Goal: Information Seeking & Learning: Check status

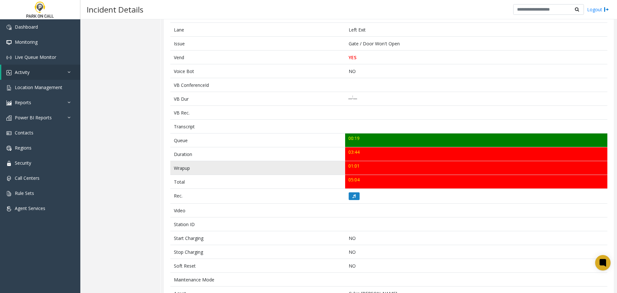
scroll to position [128, 0]
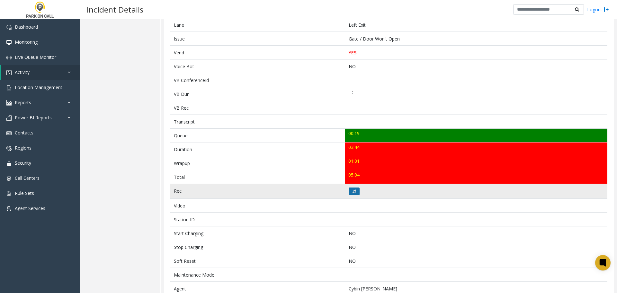
click at [352, 193] on icon at bounding box center [353, 191] width 3 height 4
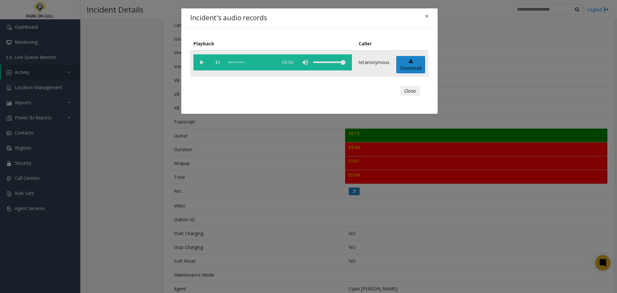
click at [199, 63] on vg-play-pause at bounding box center [201, 62] width 16 height 16
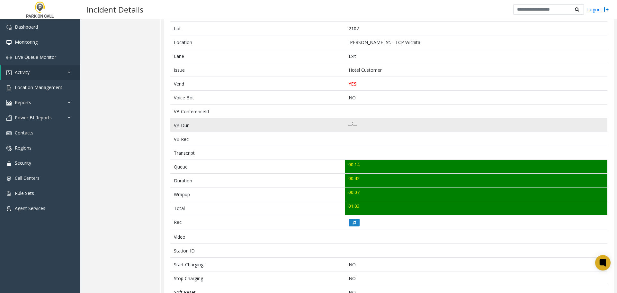
scroll to position [186, 0]
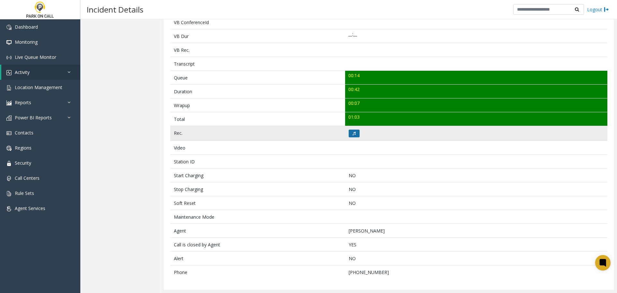
click at [352, 134] on icon at bounding box center [353, 133] width 3 height 4
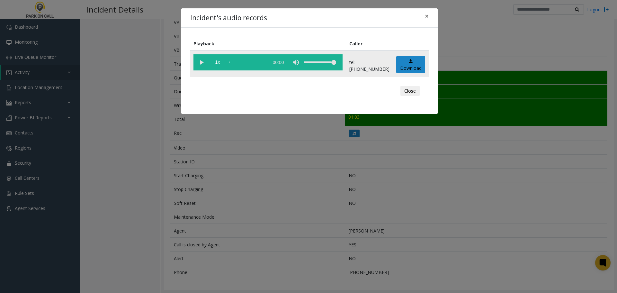
click at [202, 63] on vg-play-pause at bounding box center [201, 62] width 16 height 16
click at [411, 91] on button "Close" at bounding box center [409, 91] width 19 height 10
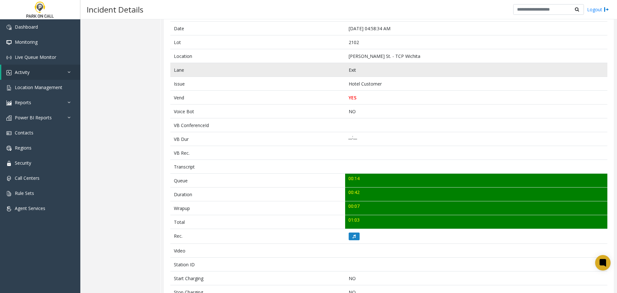
scroll to position [0, 0]
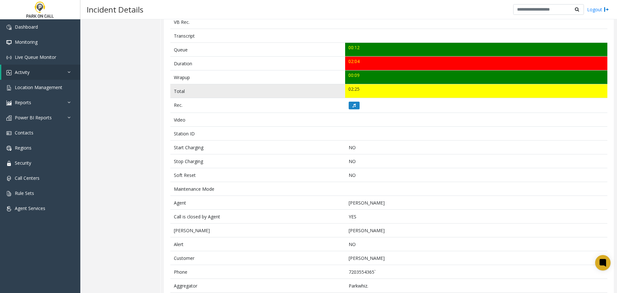
scroll to position [241, 0]
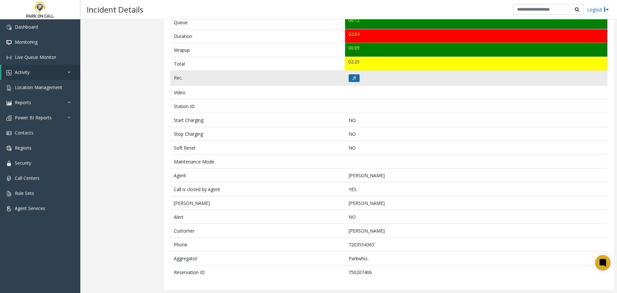
click at [354, 78] on button at bounding box center [353, 78] width 11 height 8
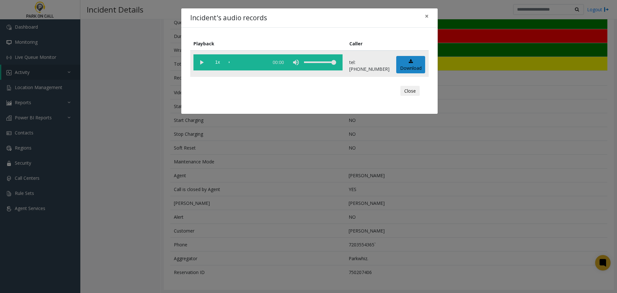
click at [202, 66] on vg-play-pause at bounding box center [201, 62] width 16 height 16
click at [407, 91] on button "Close" at bounding box center [409, 91] width 19 height 10
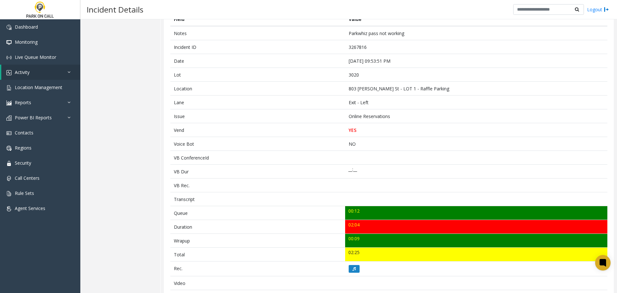
scroll to position [49, 0]
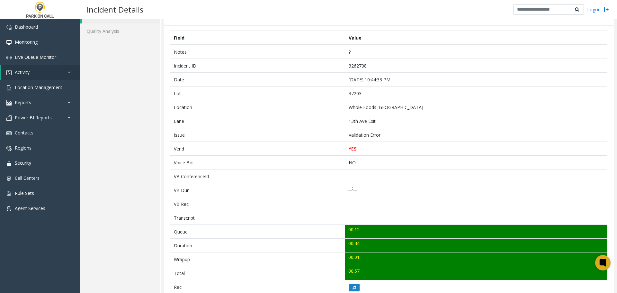
scroll to position [32, 0]
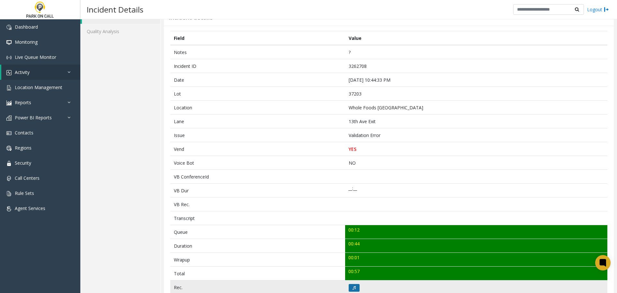
click at [352, 285] on button at bounding box center [353, 288] width 11 height 8
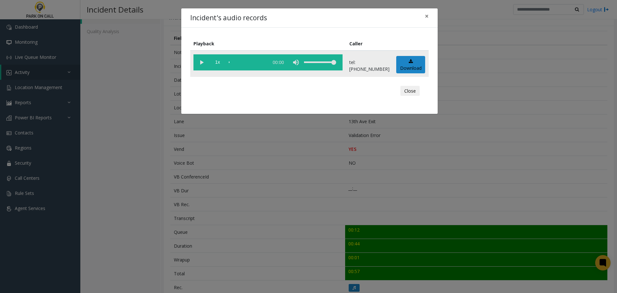
click at [206, 66] on vg-play-pause at bounding box center [201, 62] width 16 height 16
click at [201, 64] on vg-play-pause at bounding box center [201, 62] width 16 height 16
click at [233, 62] on div "scrub bar" at bounding box center [247, 62] width 37 height 16
click at [241, 61] on div "scrub bar" at bounding box center [247, 62] width 37 height 16
click at [416, 90] on button "Close" at bounding box center [409, 91] width 19 height 10
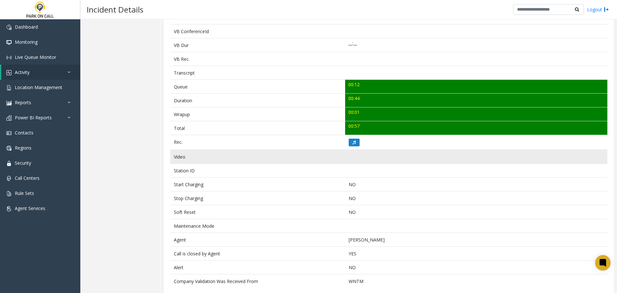
scroll to position [186, 0]
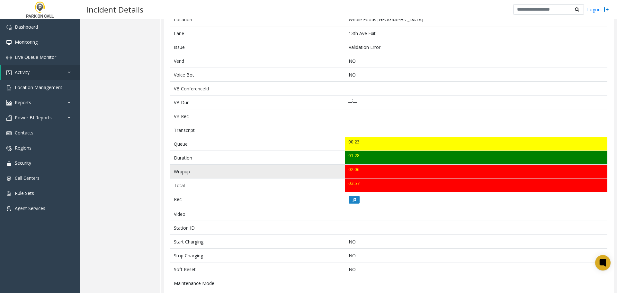
scroll to position [128, 0]
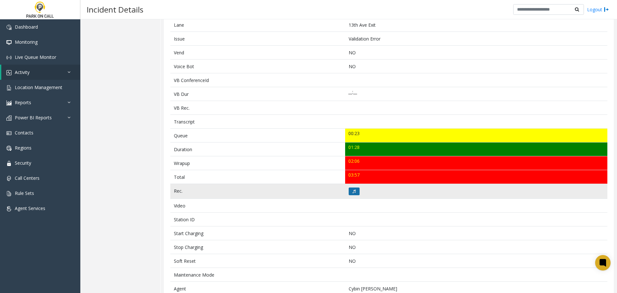
click at [355, 191] on button at bounding box center [353, 191] width 11 height 8
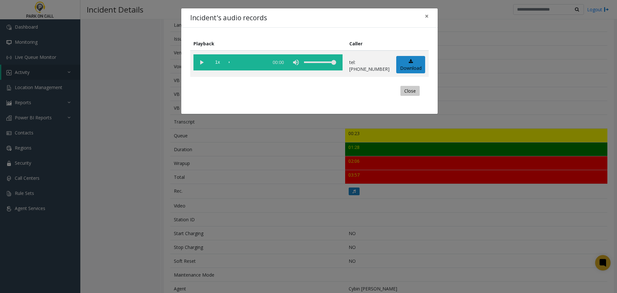
click at [410, 92] on button "Close" at bounding box center [409, 91] width 19 height 10
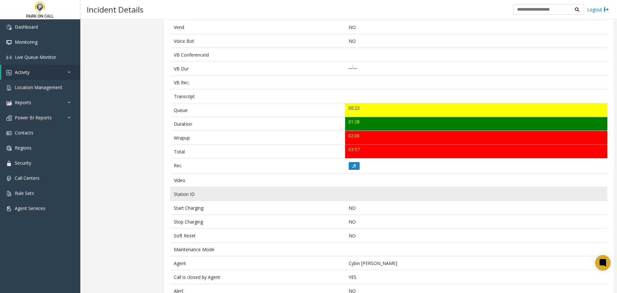
scroll to position [186, 0]
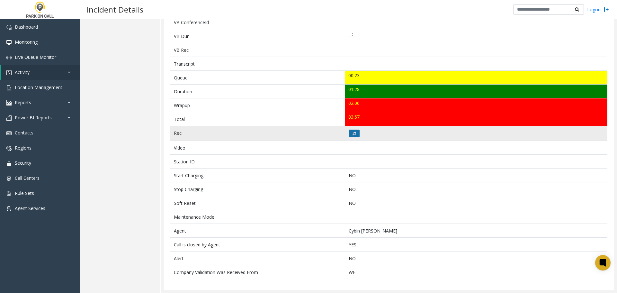
click at [356, 133] on button at bounding box center [353, 133] width 11 height 8
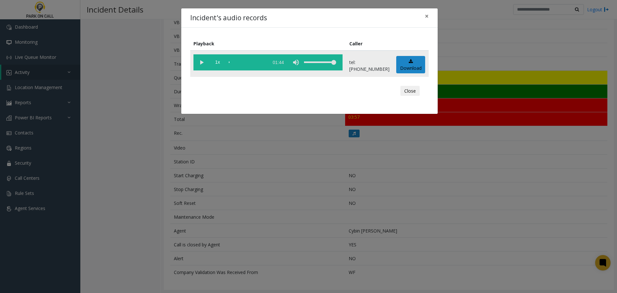
click at [202, 63] on vg-play-pause at bounding box center [201, 62] width 16 height 16
click at [410, 88] on button "Close" at bounding box center [409, 91] width 19 height 10
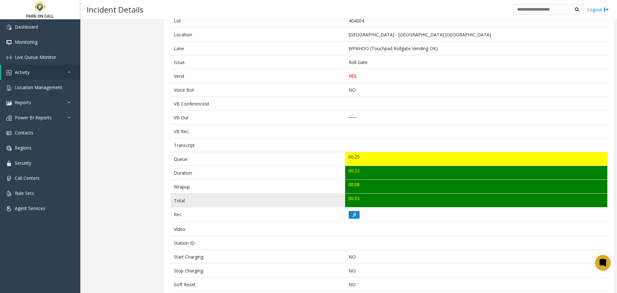
scroll to position [104, 0]
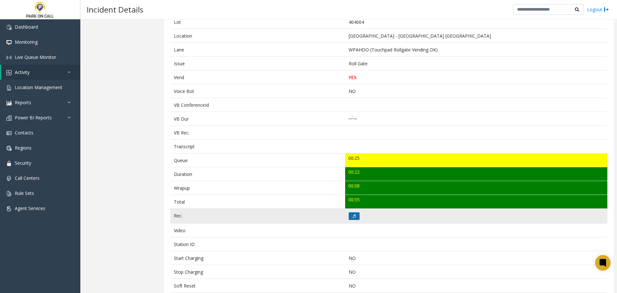
click at [352, 214] on icon at bounding box center [353, 216] width 3 height 4
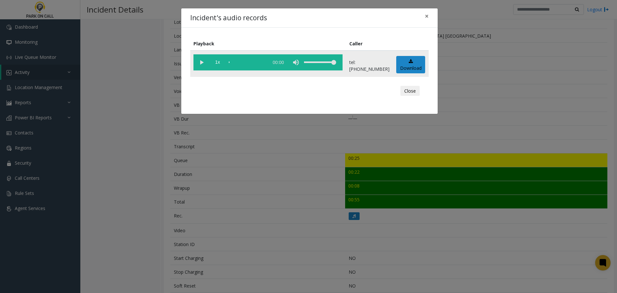
click at [200, 63] on vg-play-pause at bounding box center [201, 62] width 16 height 16
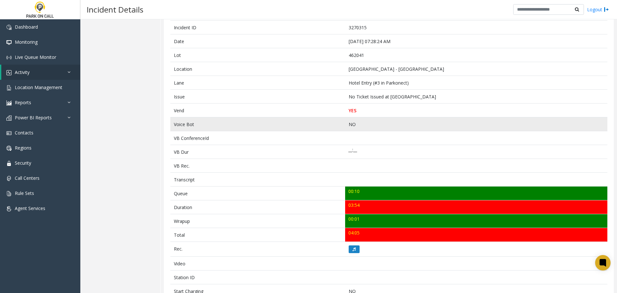
scroll to position [150, 0]
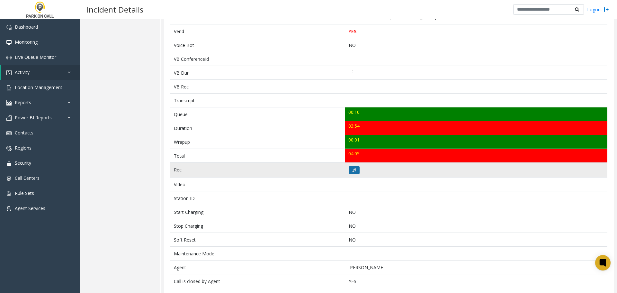
click at [351, 167] on button at bounding box center [353, 170] width 11 height 8
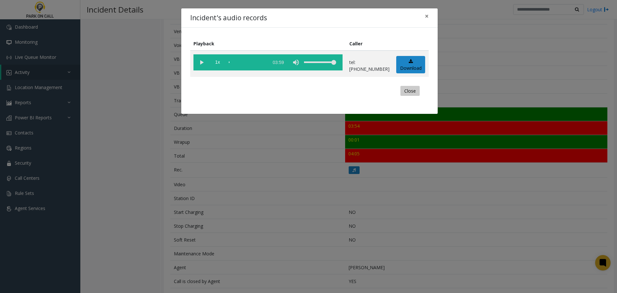
click at [416, 90] on button "Close" at bounding box center [409, 91] width 19 height 10
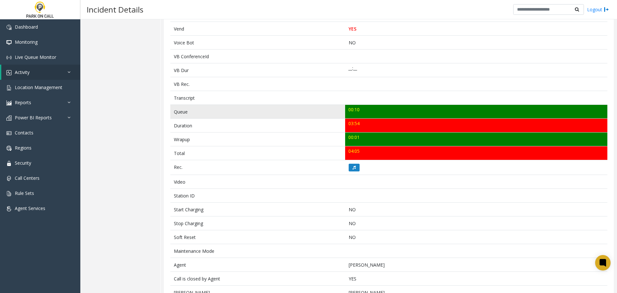
scroll to position [193, 0]
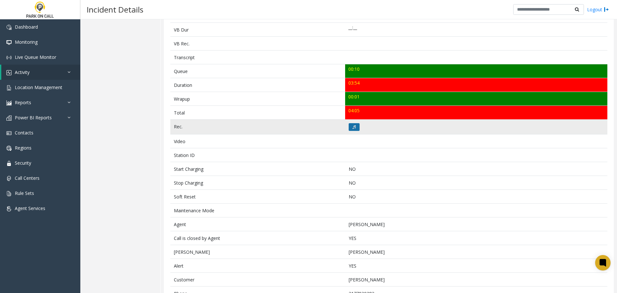
click at [355, 125] on button at bounding box center [353, 127] width 11 height 8
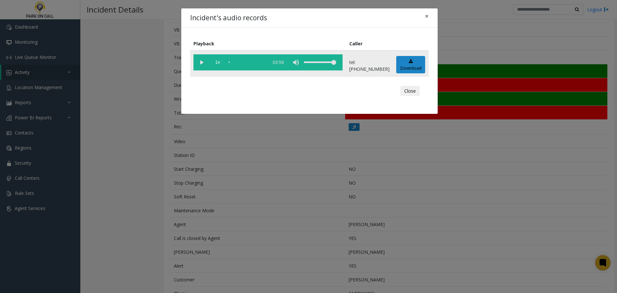
click at [205, 64] on vg-play-pause at bounding box center [201, 62] width 16 height 16
click at [413, 92] on button "Close" at bounding box center [409, 91] width 19 height 10
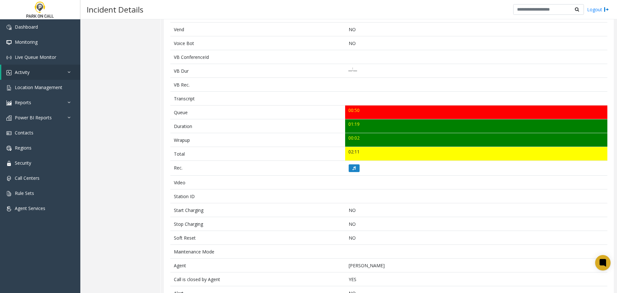
scroll to position [140, 0]
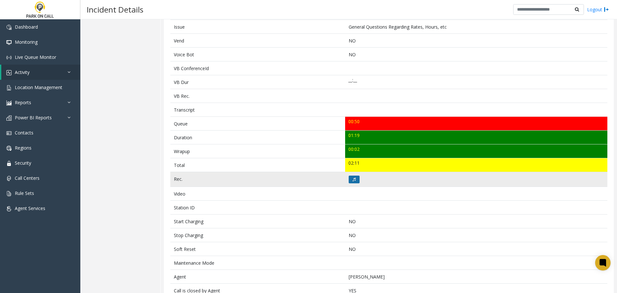
click at [356, 180] on button at bounding box center [353, 179] width 11 height 8
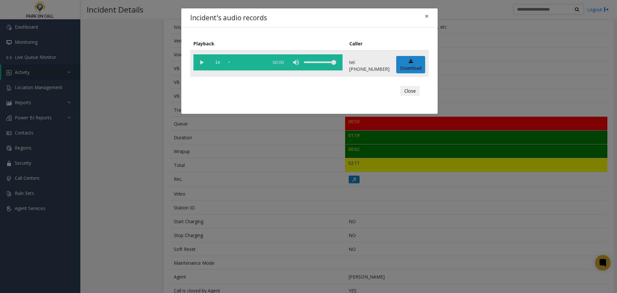
click at [200, 60] on vg-play-pause at bounding box center [201, 62] width 16 height 16
